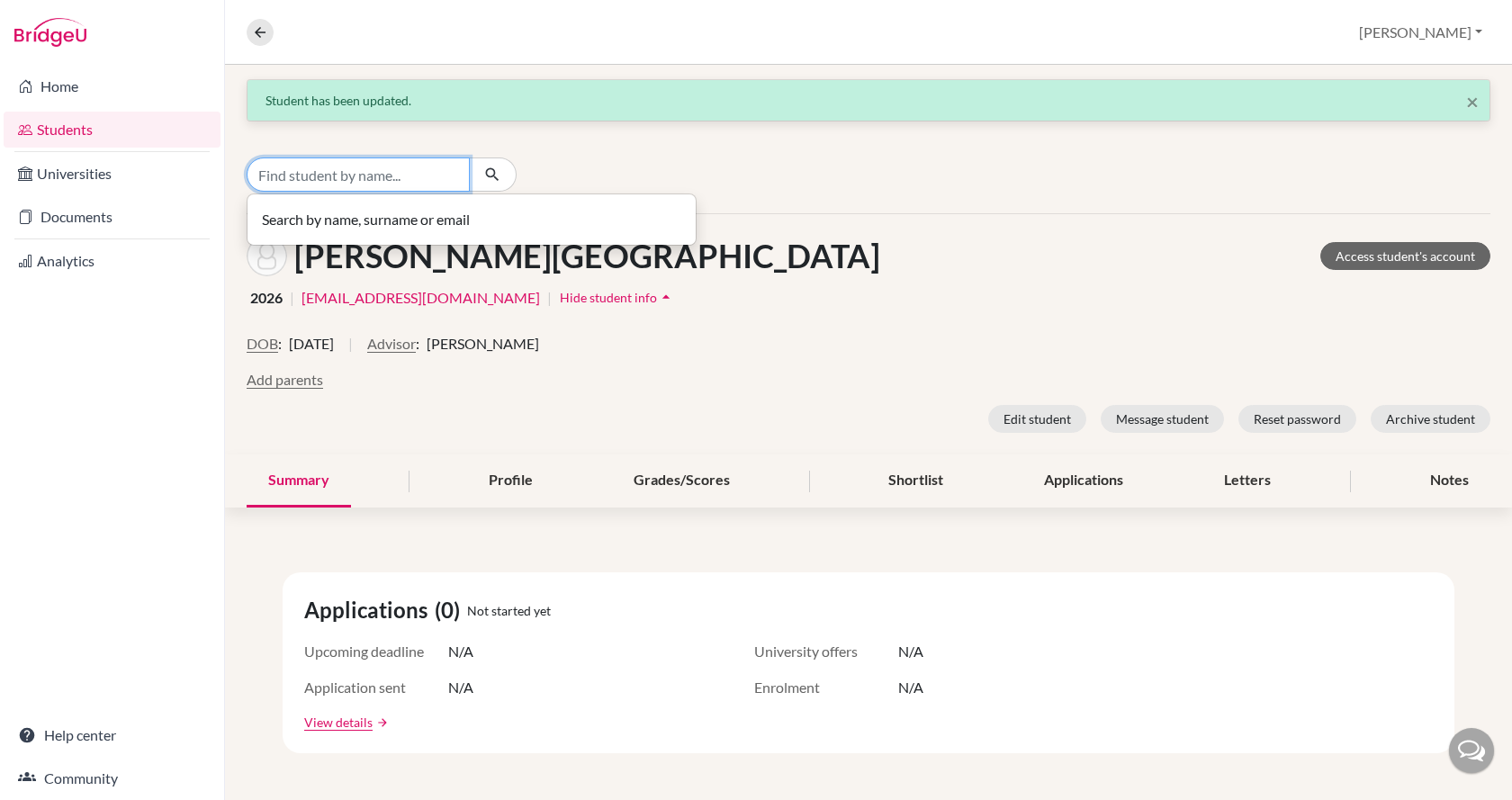
click at [423, 171] on input "Find student by name..." at bounding box center [358, 174] width 223 height 34
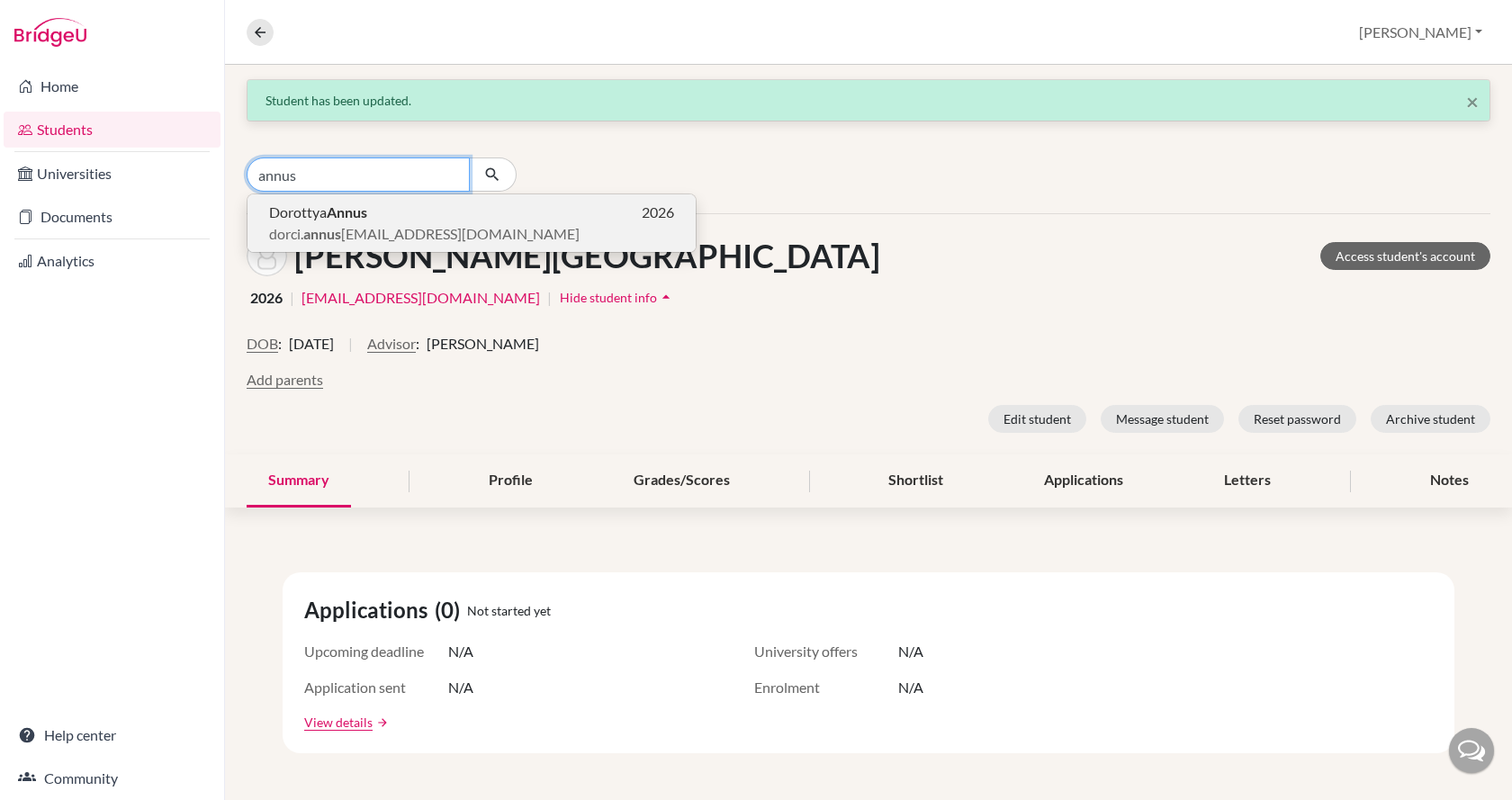
type input "annus"
click at [426, 224] on span "dorci. annus [EMAIL_ADDRESS][DOMAIN_NAME]" at bounding box center [425, 234] width 311 height 22
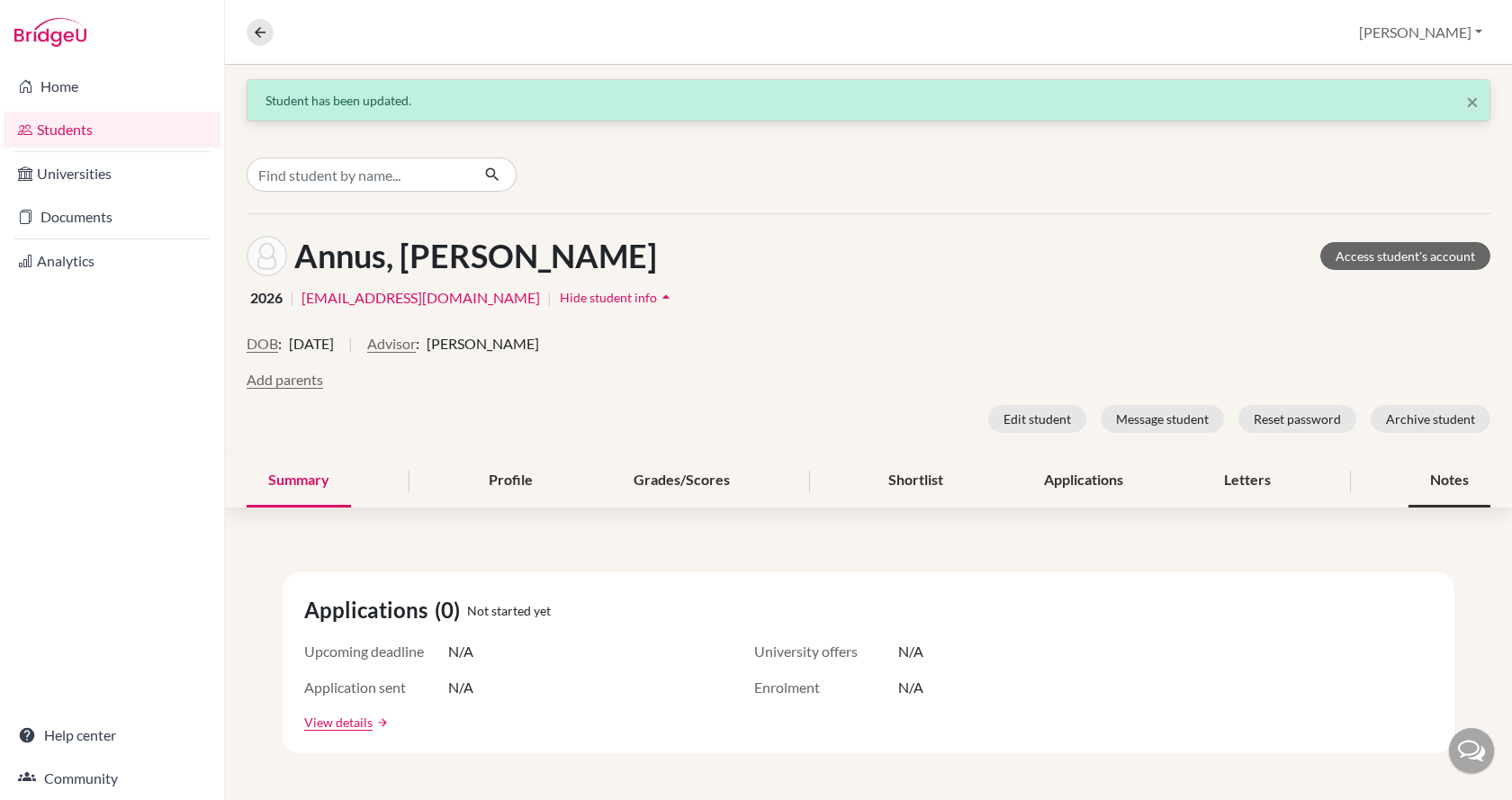
click at [1420, 474] on div "Notes" at bounding box center [1449, 482] width 82 height 53
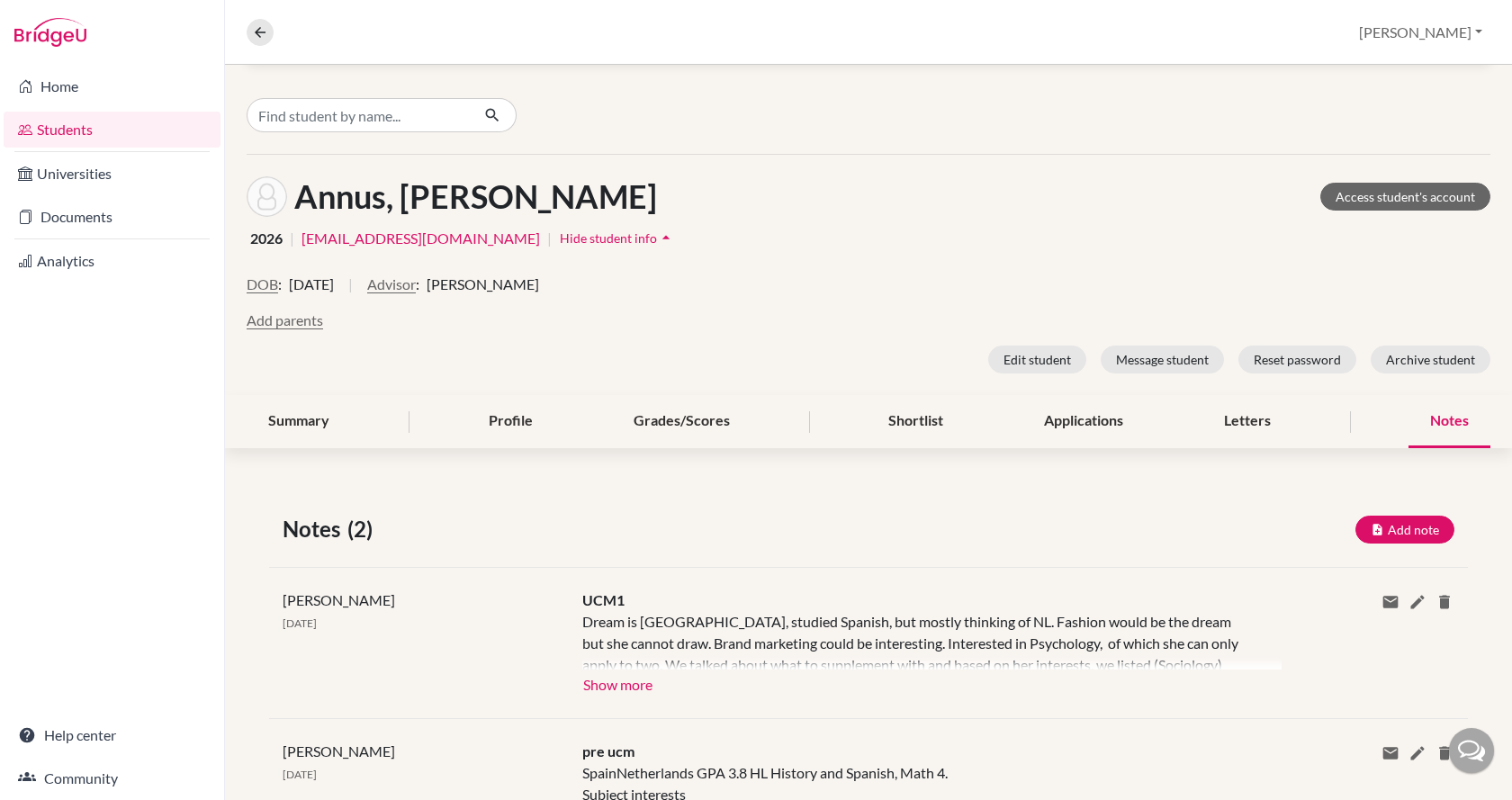
scroll to position [90, 0]
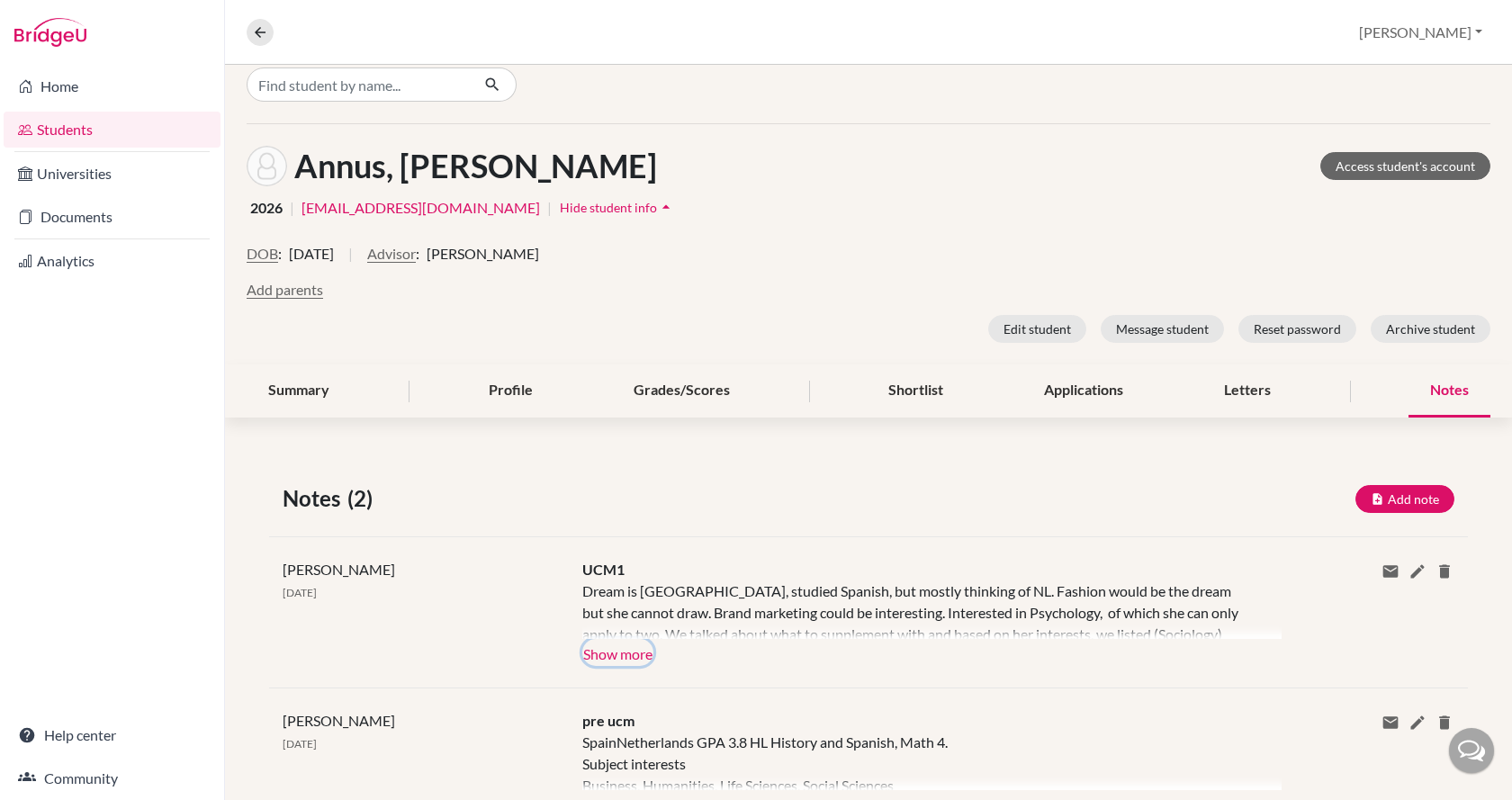
click at [647, 649] on button "Show more" at bounding box center [617, 652] width 71 height 27
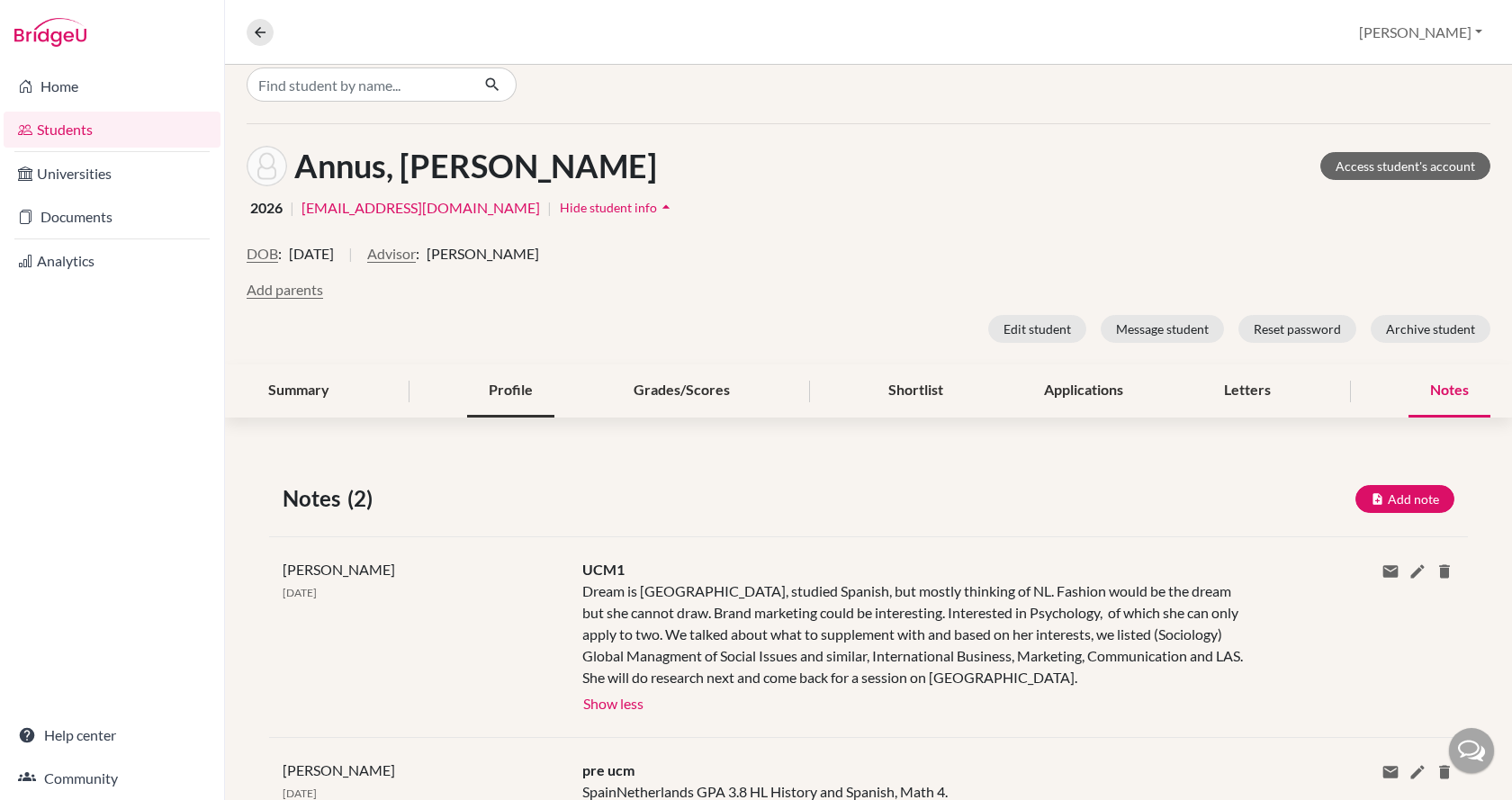
click at [501, 386] on div "Profile" at bounding box center [511, 391] width 88 height 53
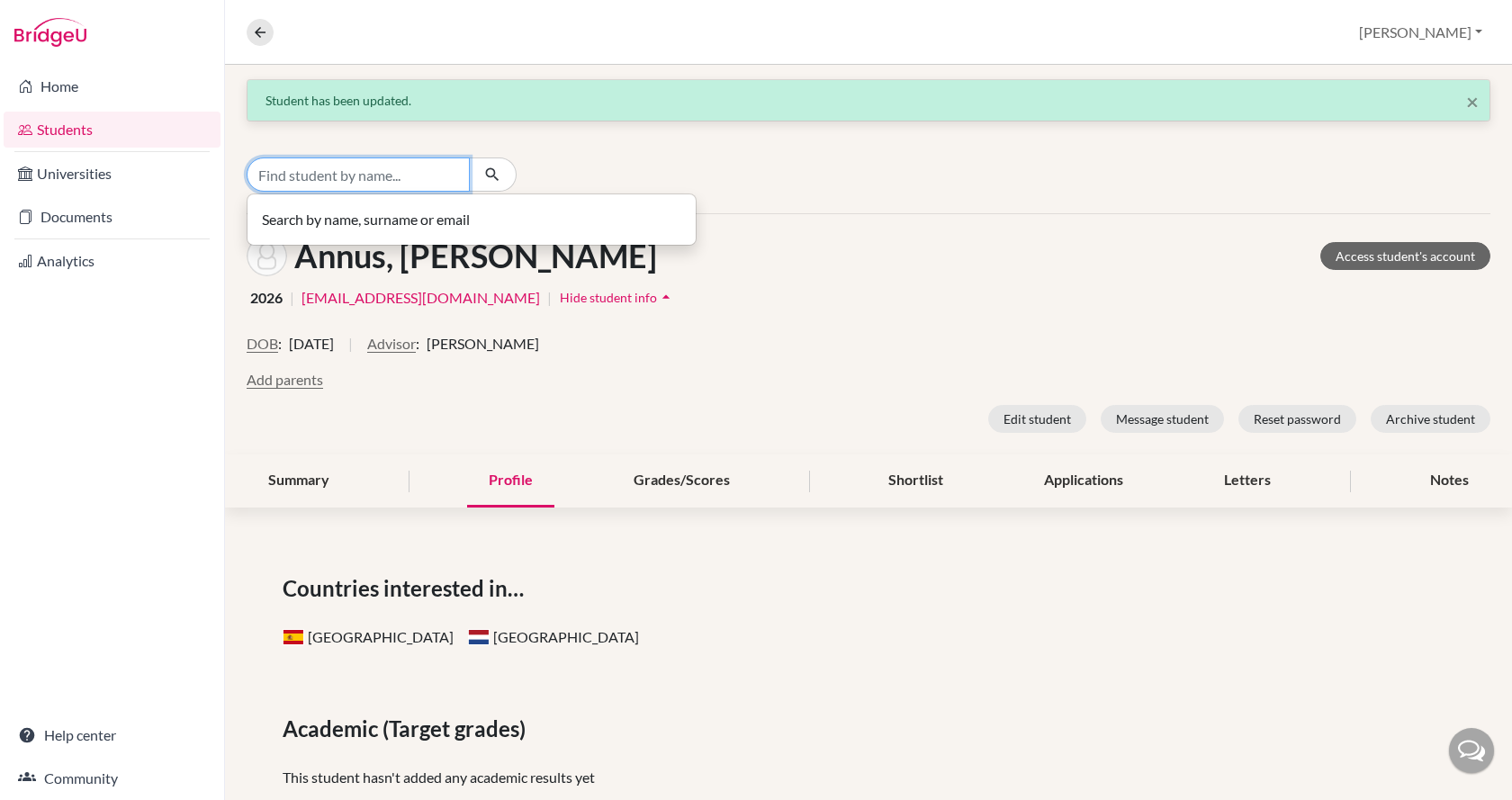
click at [356, 168] on input "Find student by name..." at bounding box center [358, 174] width 223 height 34
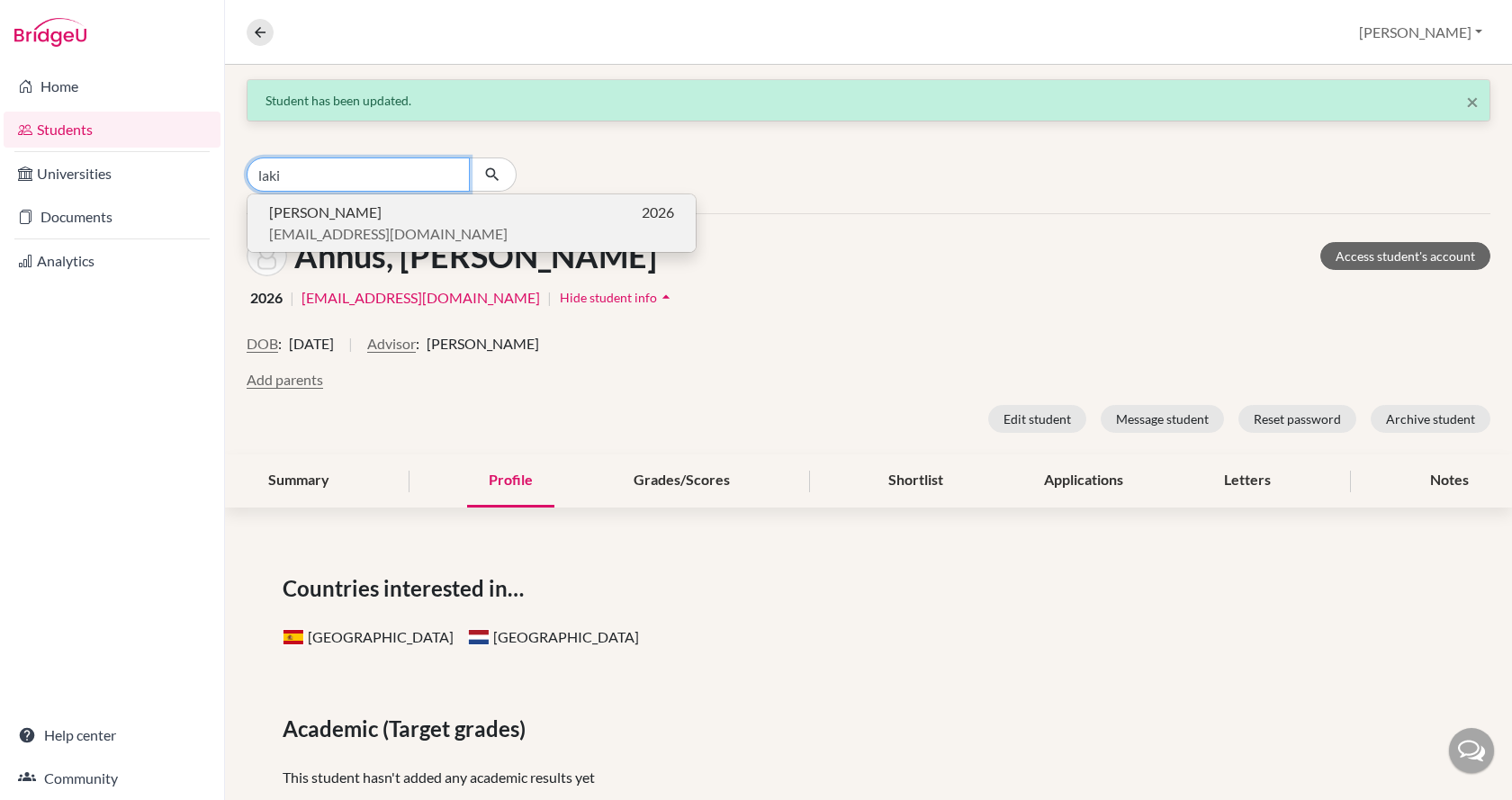
type input "laki"
click at [353, 218] on p "[PERSON_NAME] 2026" at bounding box center [472, 212] width 405 height 22
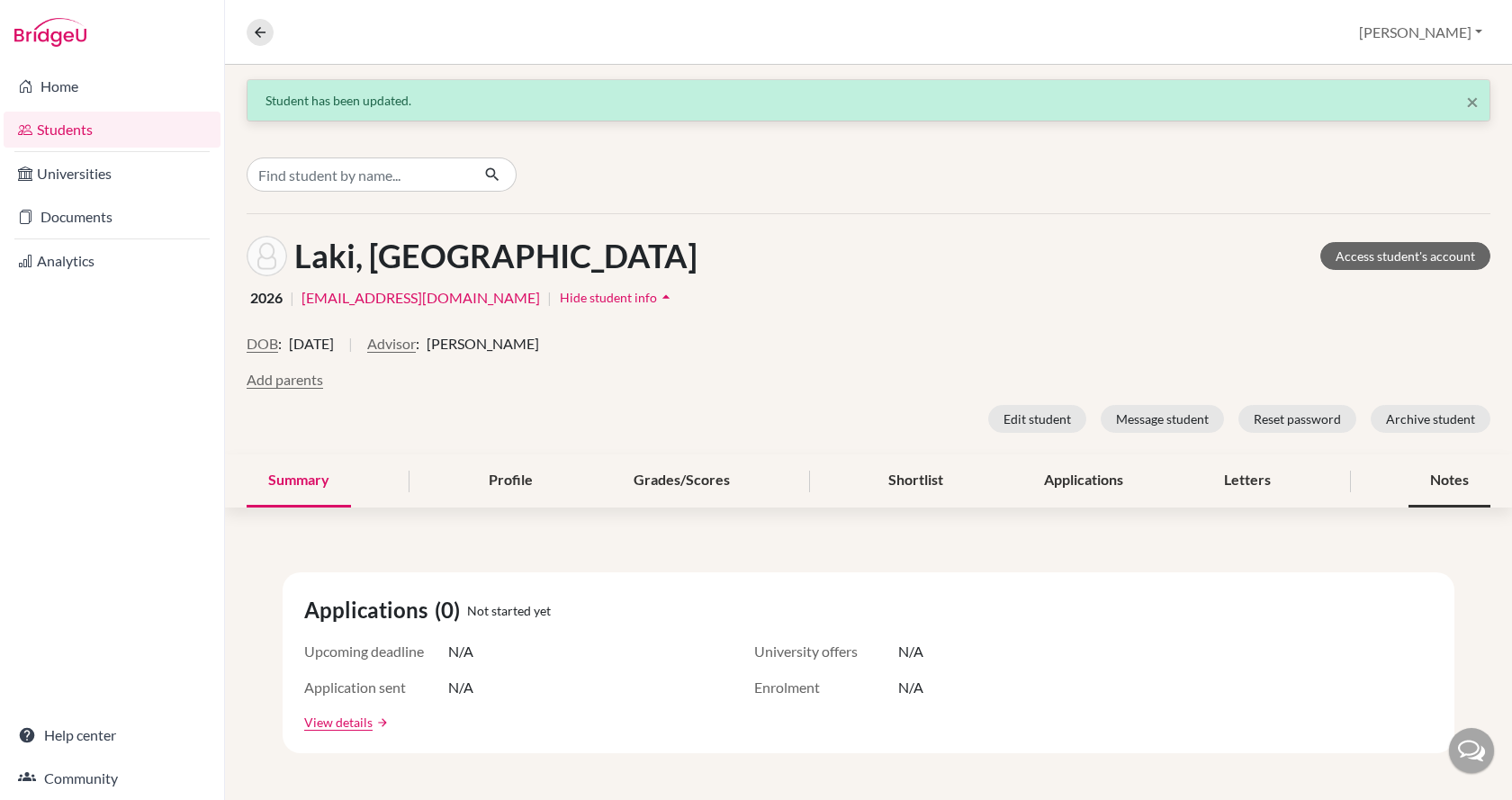
click at [1445, 476] on div "Notes" at bounding box center [1449, 482] width 82 height 53
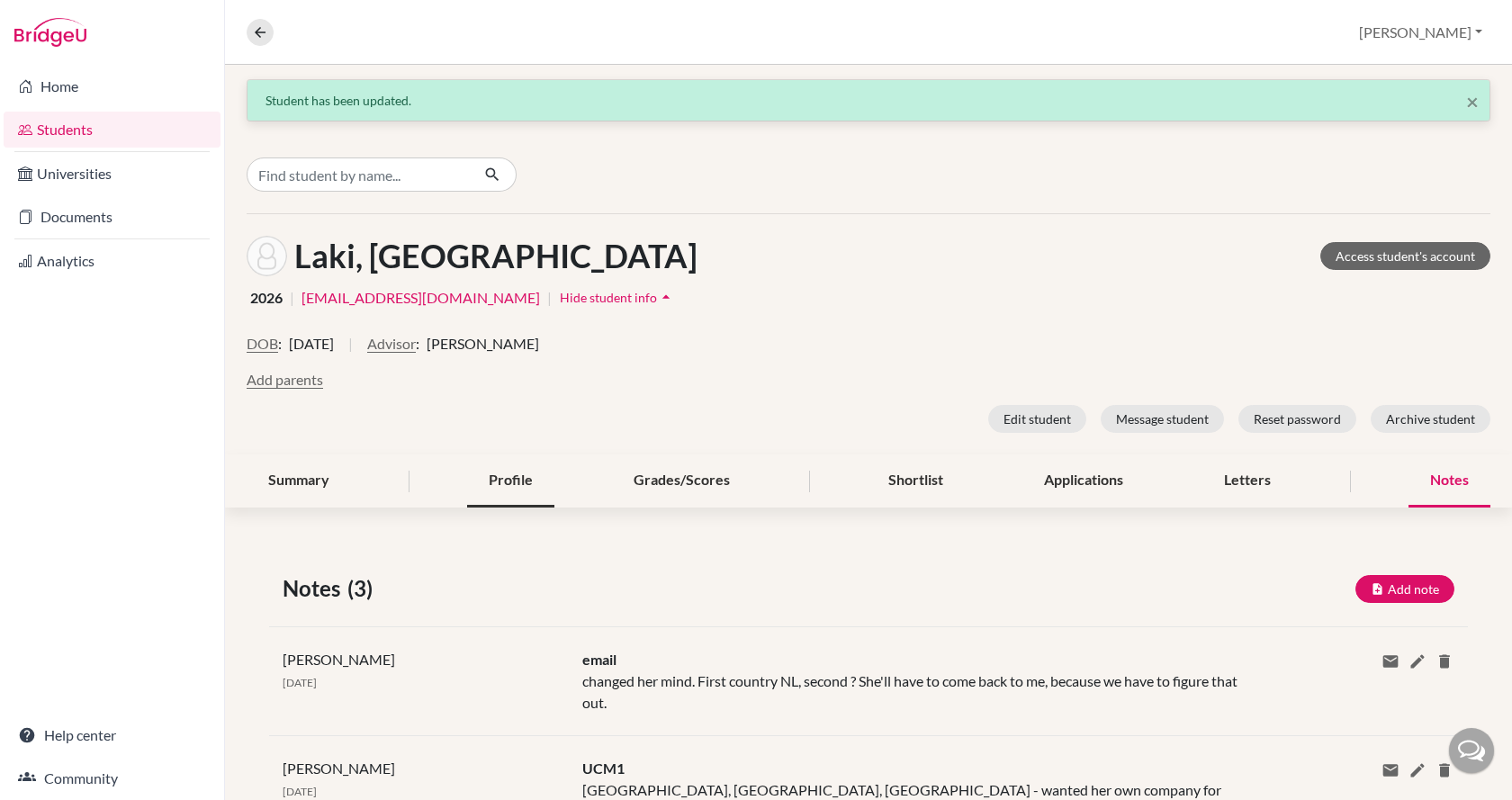
click at [526, 491] on div "Profile" at bounding box center [511, 482] width 88 height 53
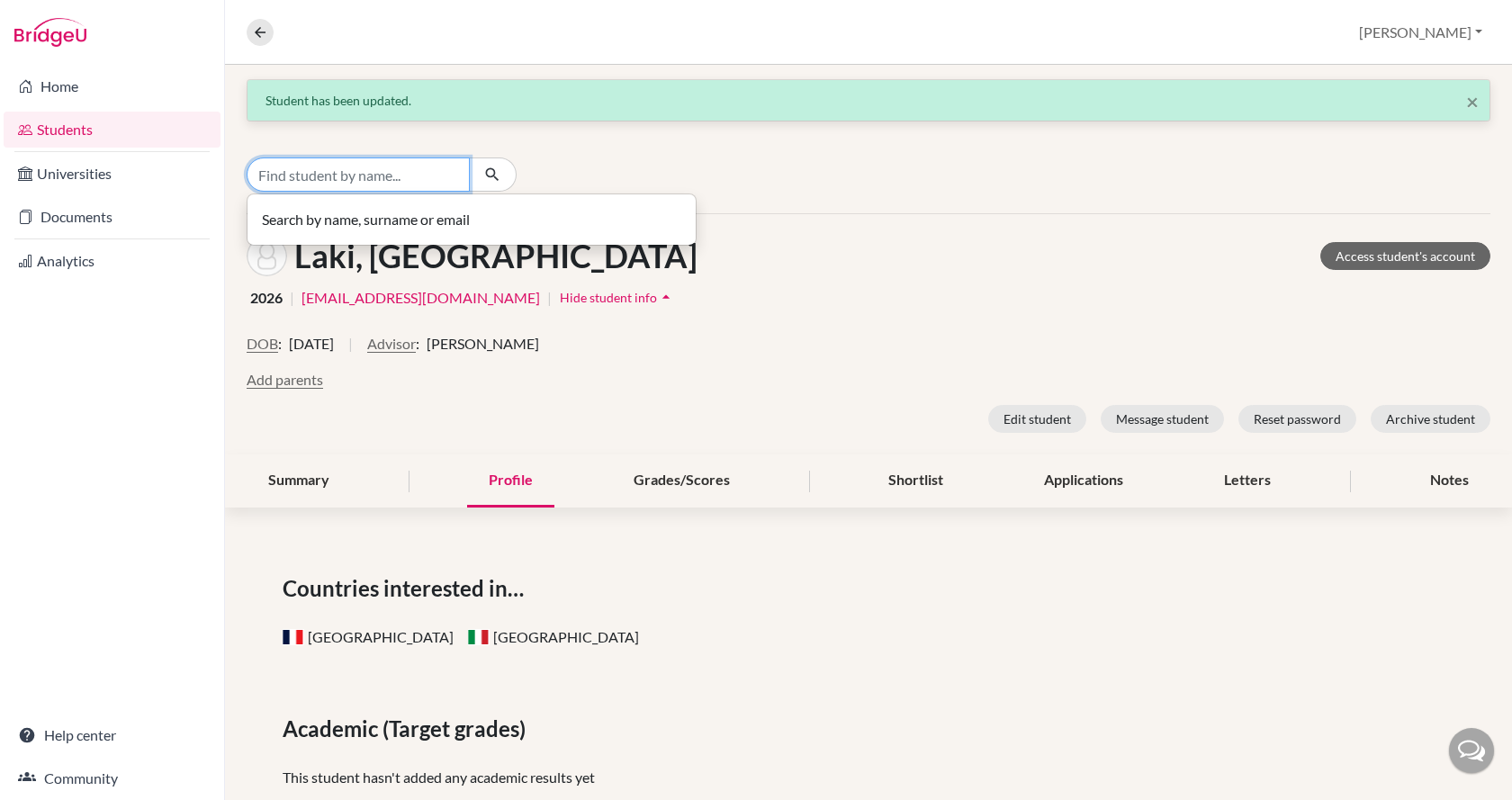
click at [379, 165] on input "Find student by name..." at bounding box center [358, 174] width 223 height 34
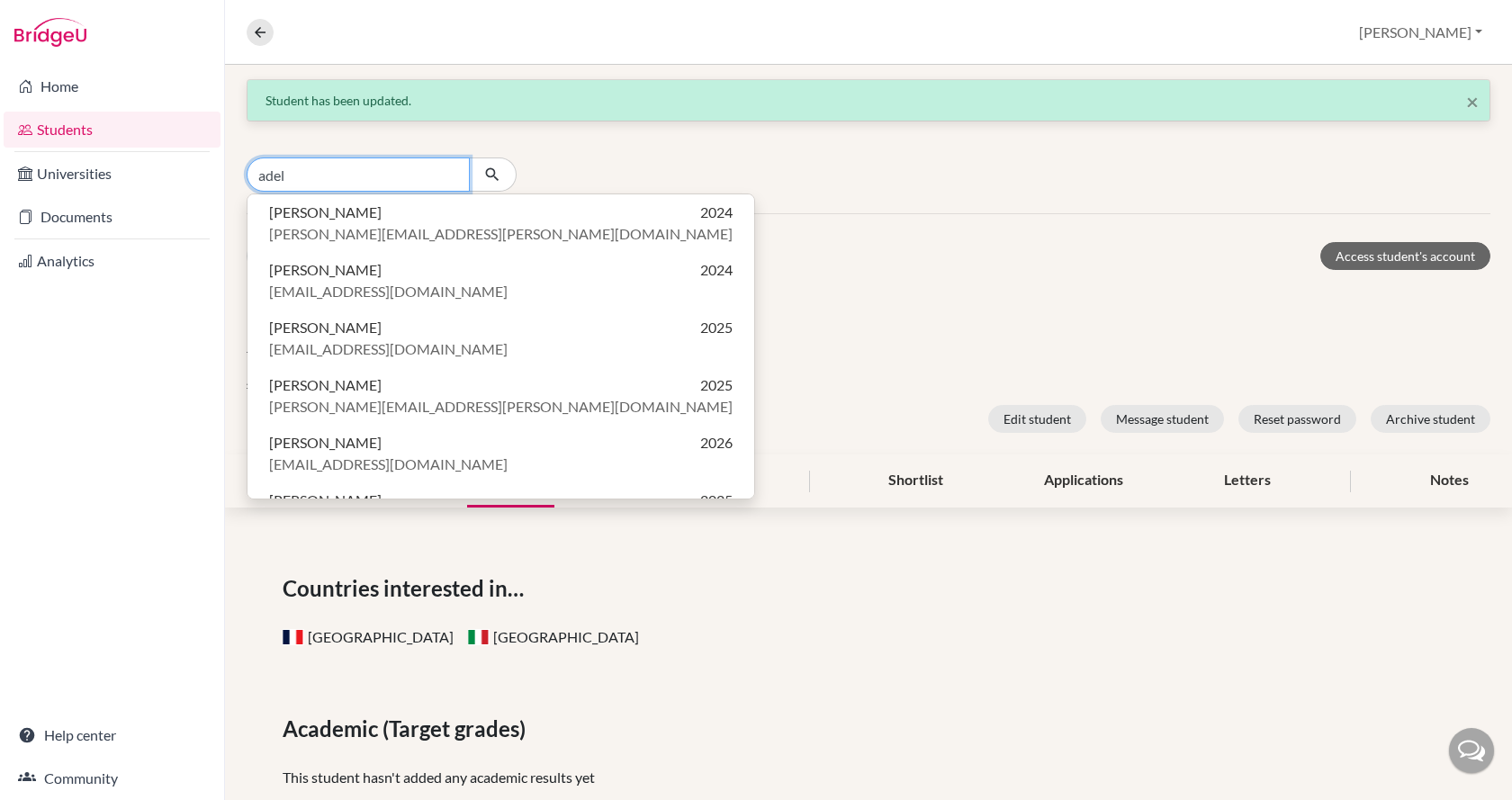
type input "adel"
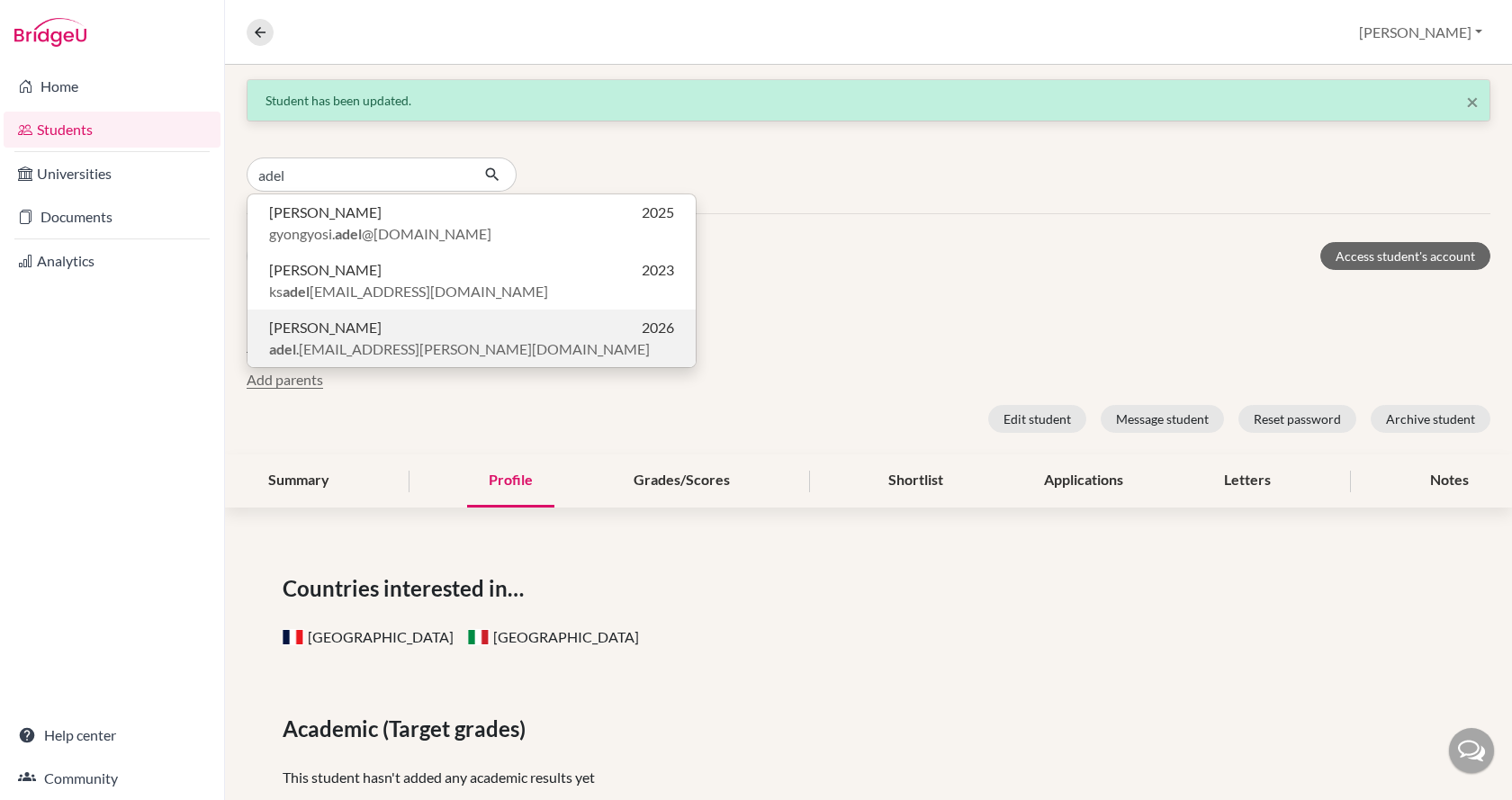
click at [389, 332] on p "[PERSON_NAME] 2026" at bounding box center [472, 327] width 405 height 22
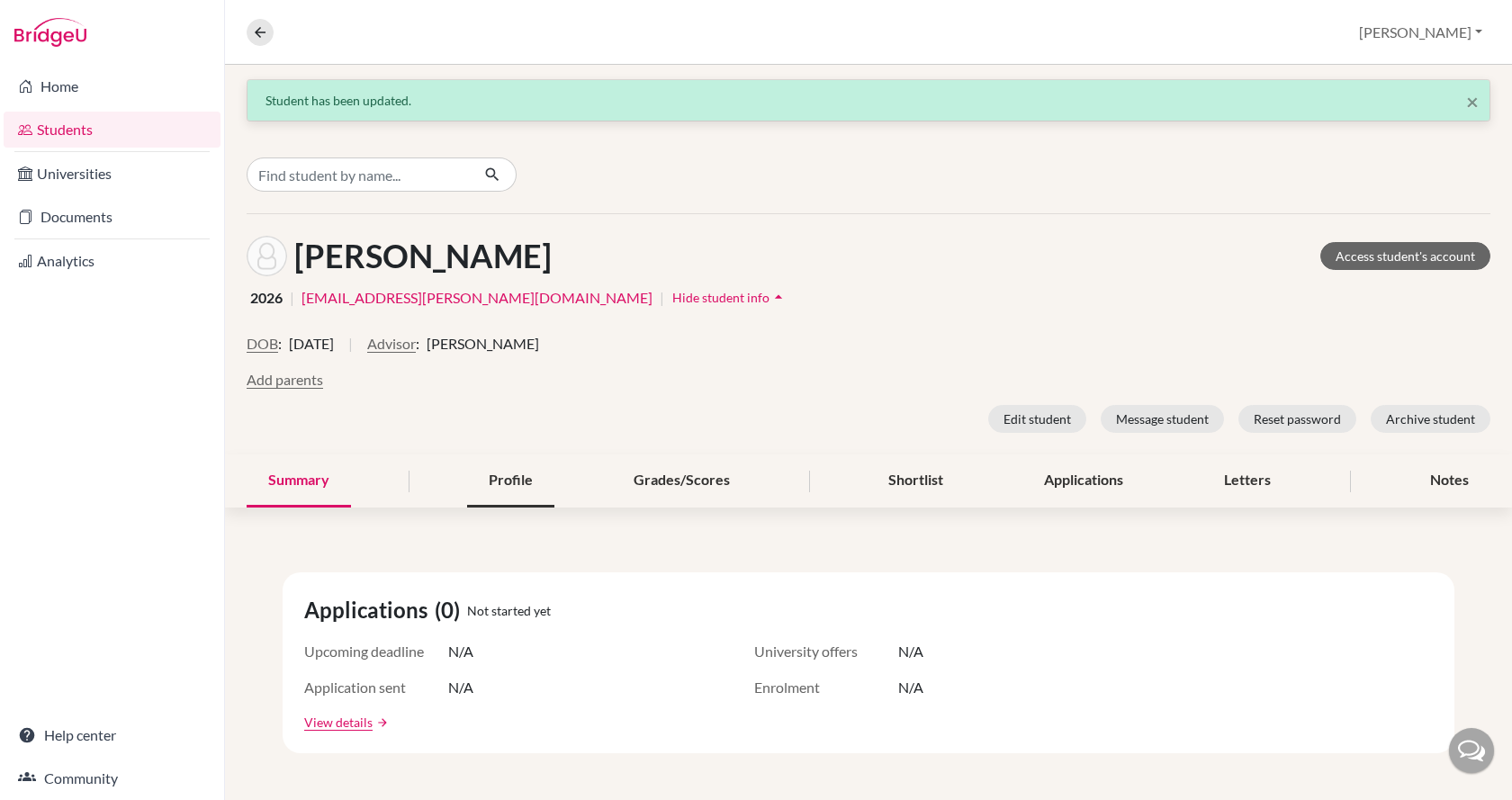
click at [470, 482] on div "Profile" at bounding box center [511, 482] width 88 height 53
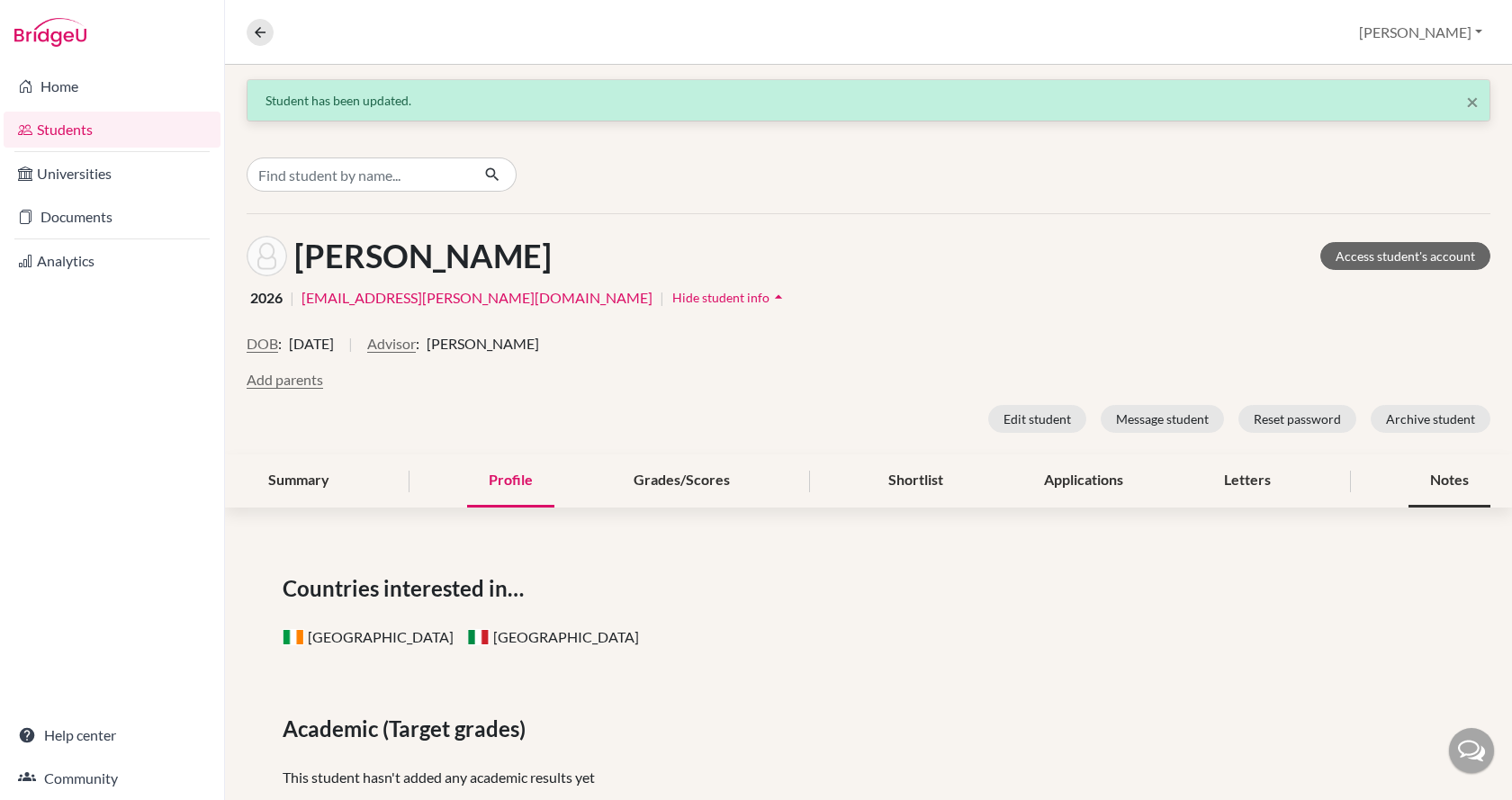
click at [1425, 475] on div "Notes" at bounding box center [1449, 482] width 82 height 53
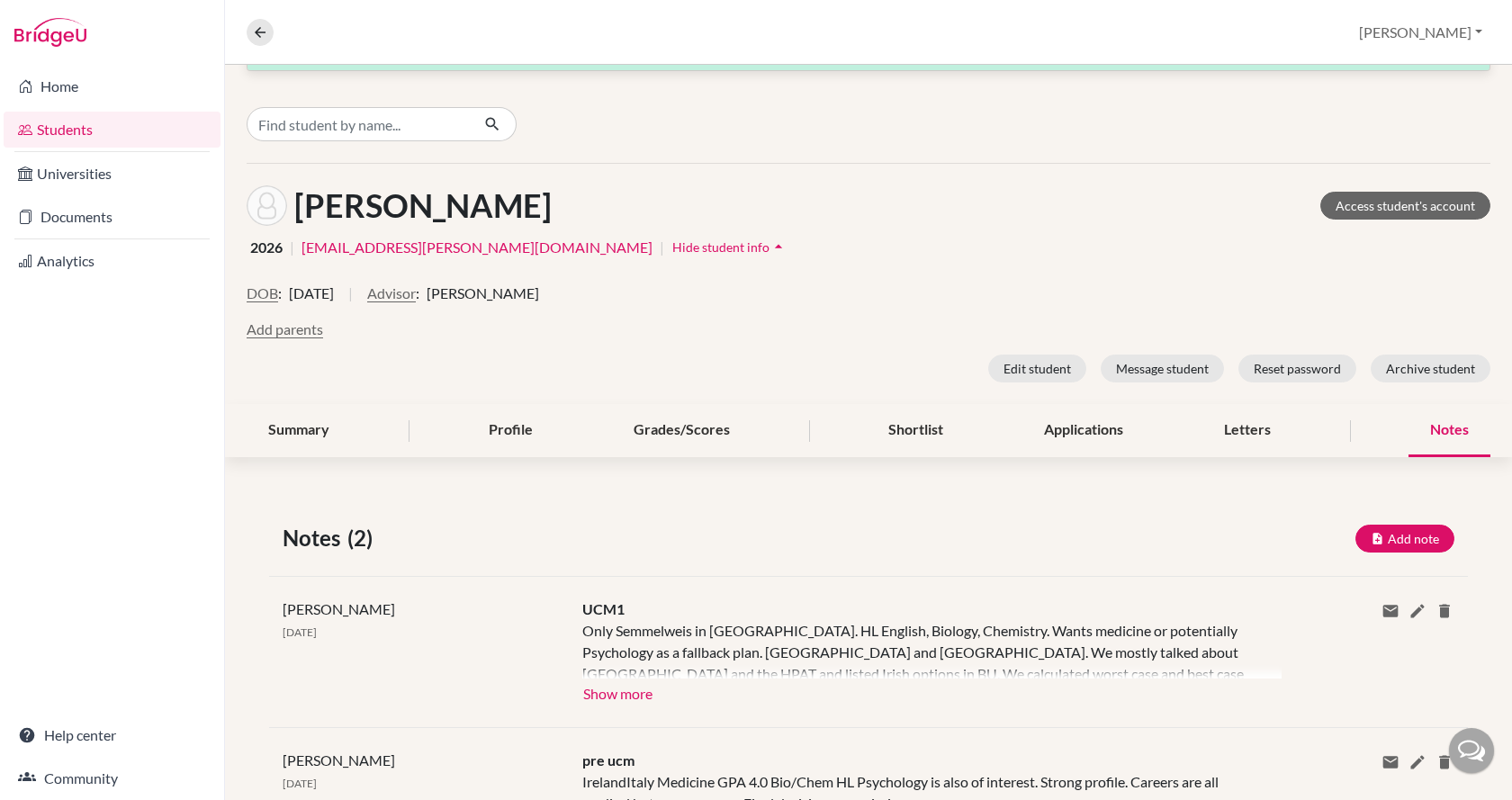
scroll to position [90, 0]
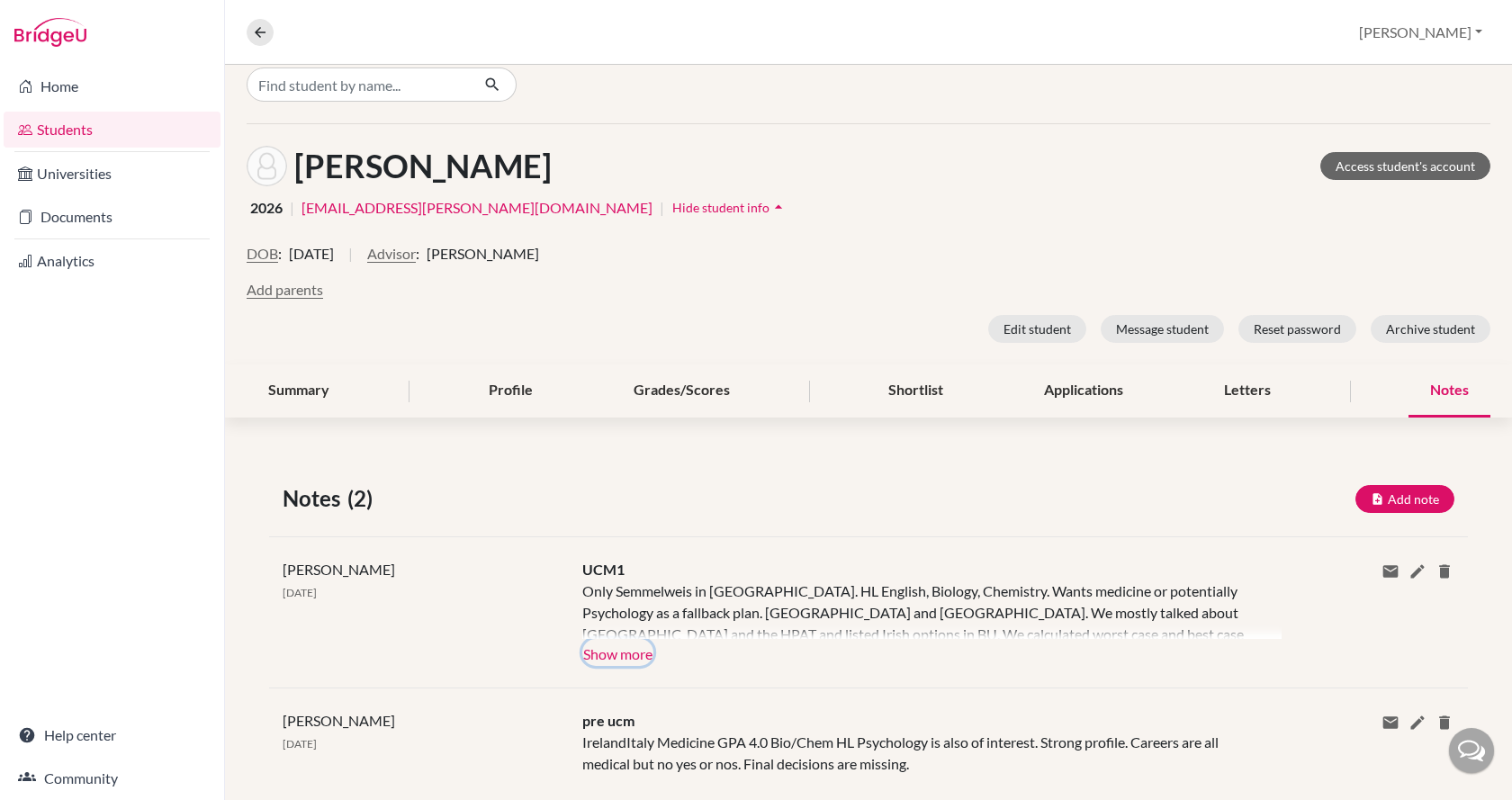
click at [650, 656] on button "Show more" at bounding box center [617, 652] width 71 height 27
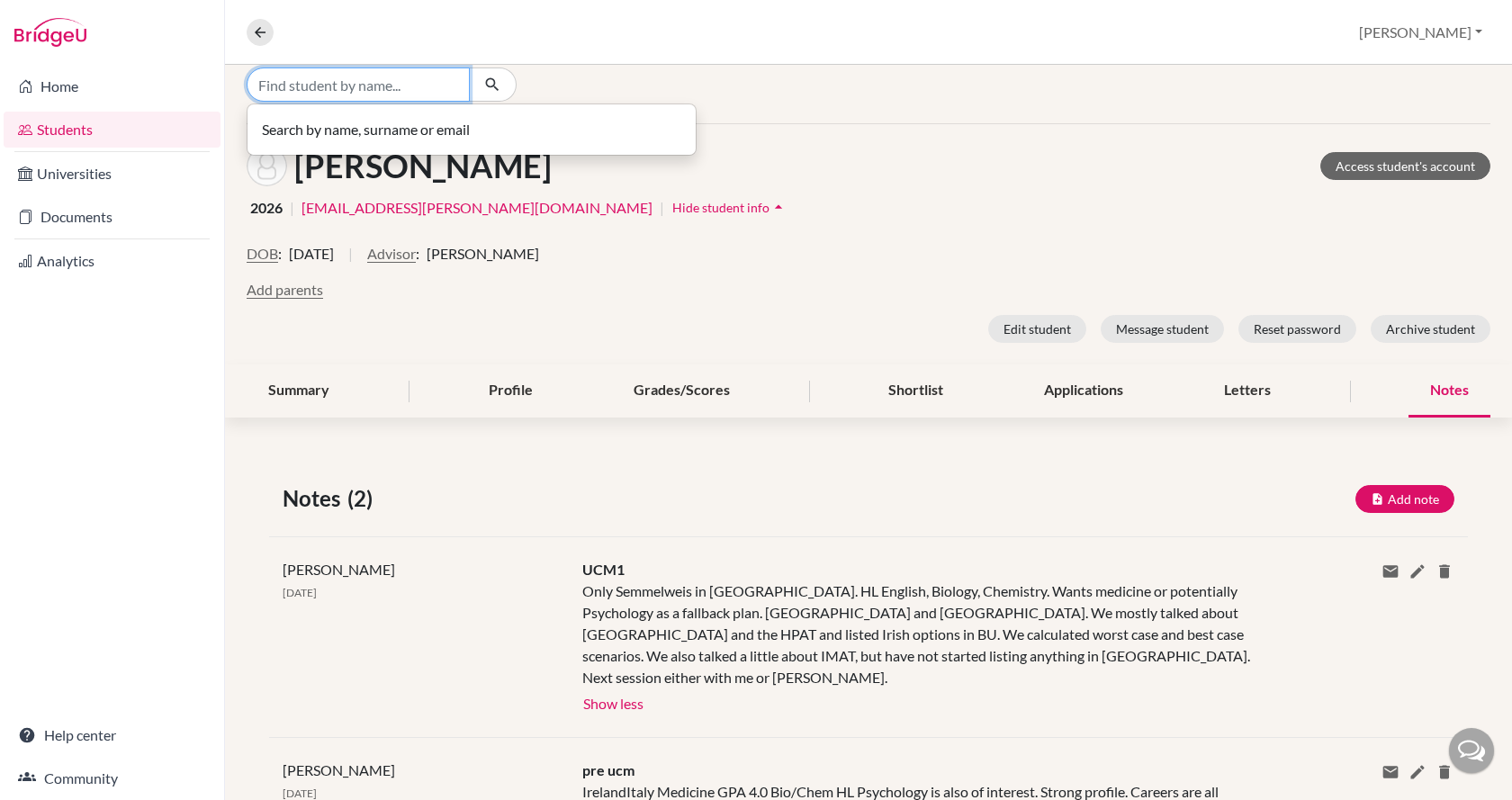
click at [339, 83] on input "Find student by name..." at bounding box center [358, 85] width 223 height 34
type input "laki"
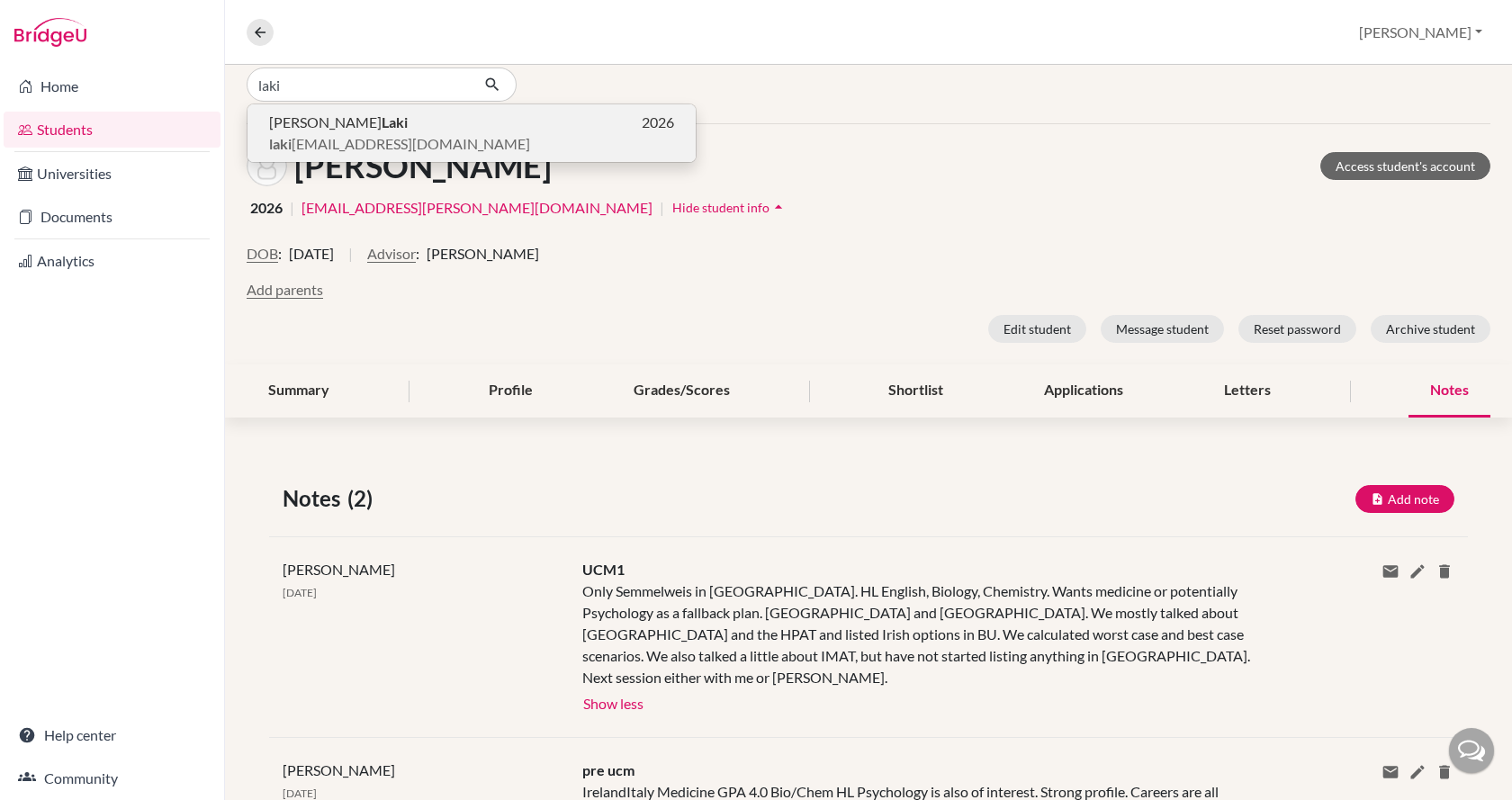
click at [334, 137] on span "laki [EMAIL_ADDRESS][DOMAIN_NAME]" at bounding box center [399, 143] width 261 height 22
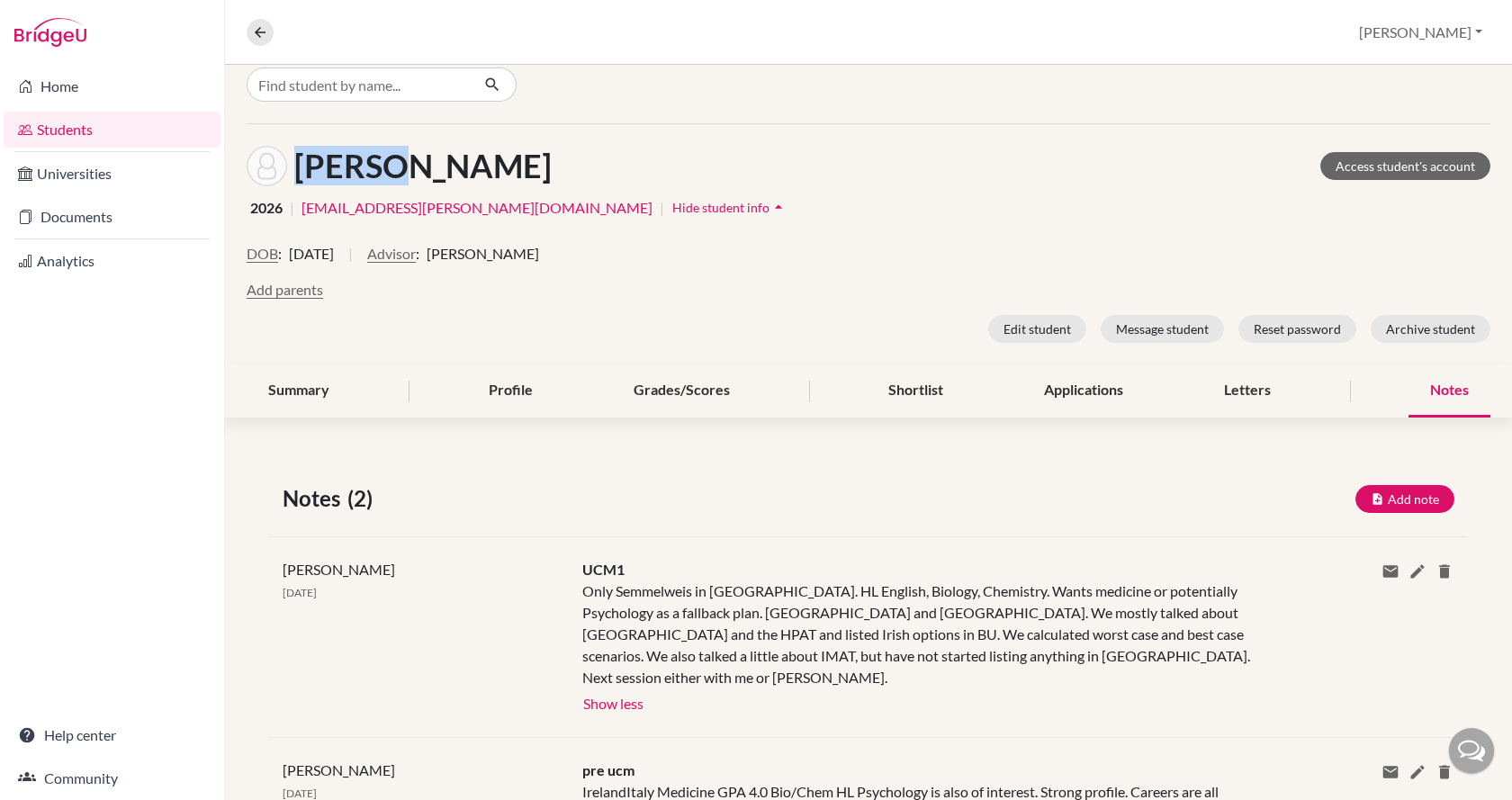
click at [334, 137] on div "[PERSON_NAME] Access student's account 2026 | [EMAIL_ADDRESS][PERSON_NAME][DOMA…" at bounding box center [869, 244] width 1287 height 240
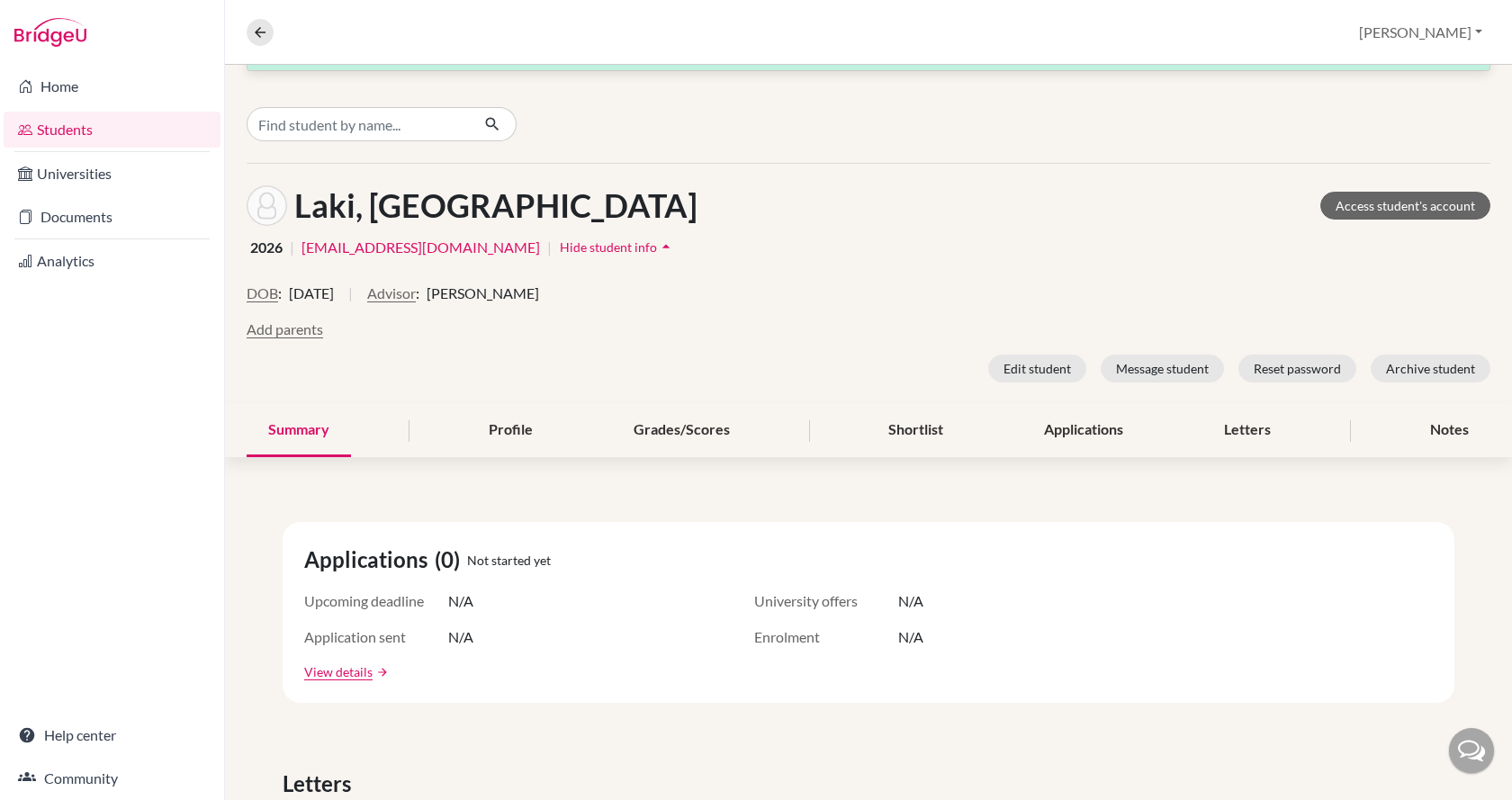
scroll to position [90, 0]
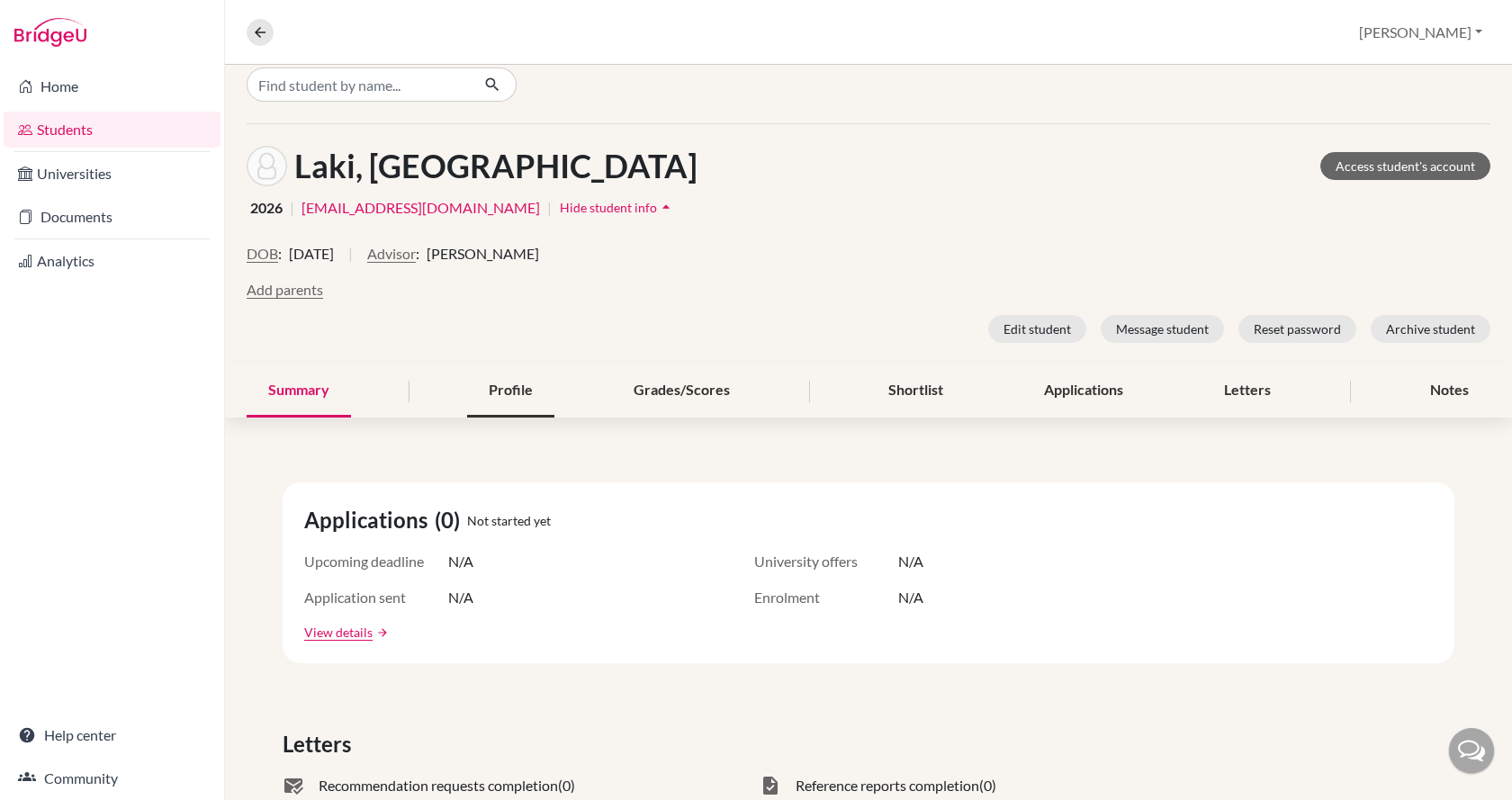
click at [497, 394] on div "Profile" at bounding box center [511, 391] width 88 height 53
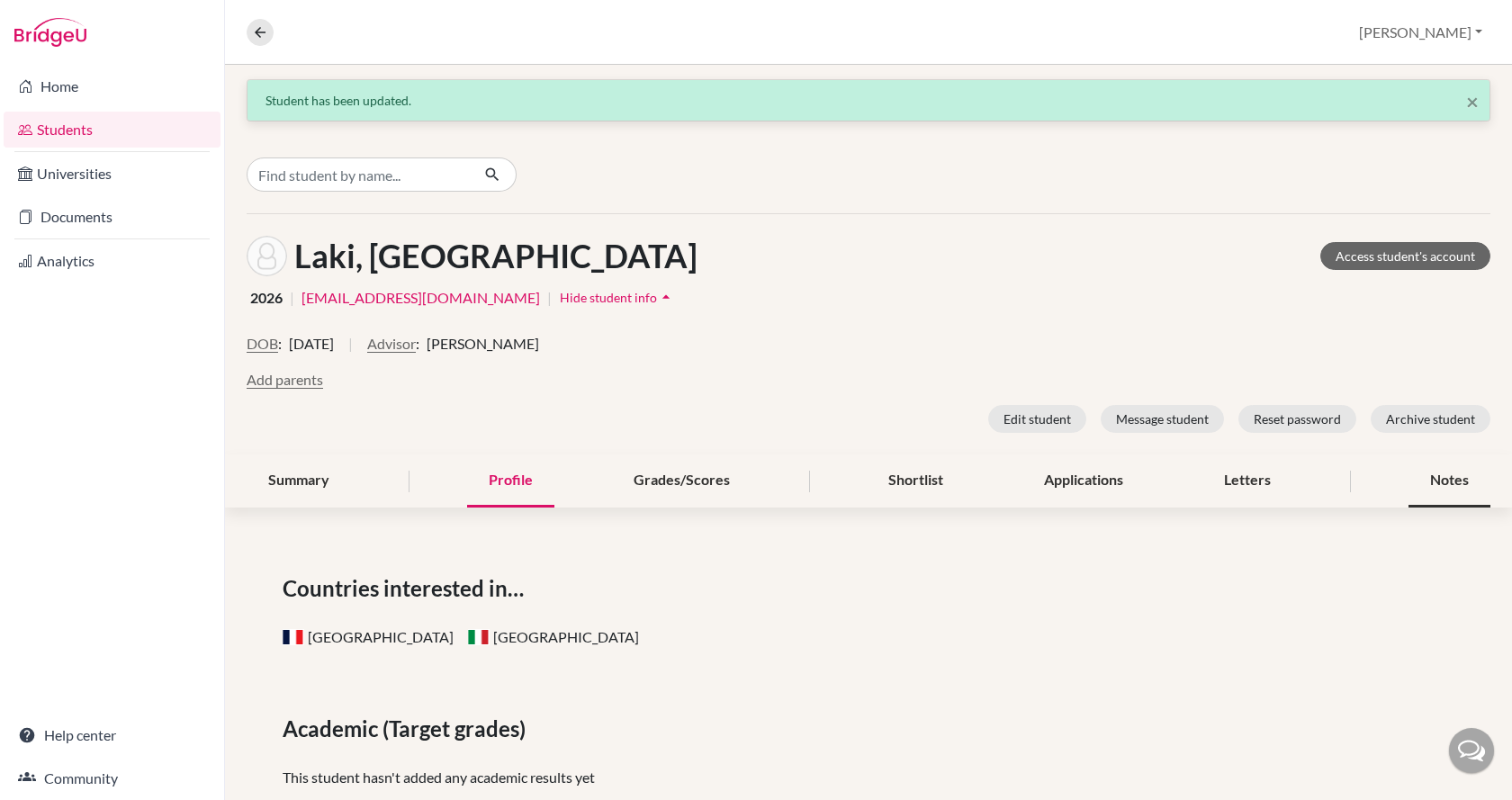
click at [1456, 478] on div "Notes" at bounding box center [1449, 482] width 82 height 53
